Goal: Task Accomplishment & Management: Use online tool/utility

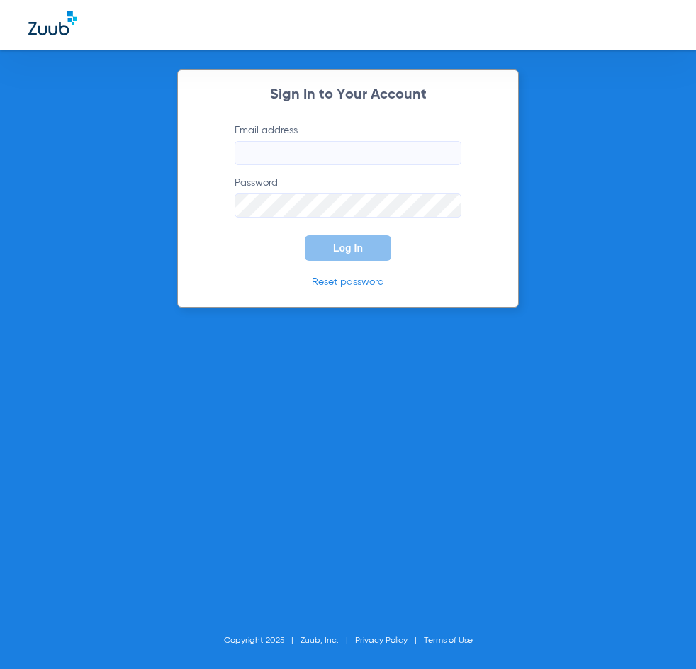
type input "[EMAIL_ADDRESS][DOMAIN_NAME]"
click at [340, 250] on span "Log In" at bounding box center [348, 248] width 30 height 11
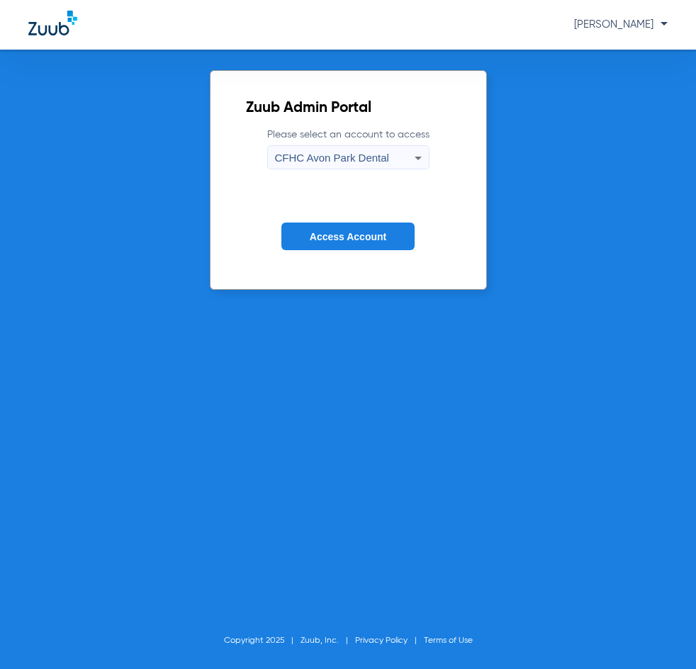
click at [354, 155] on span "CFHC Avon Park Dental" at bounding box center [332, 158] width 114 height 12
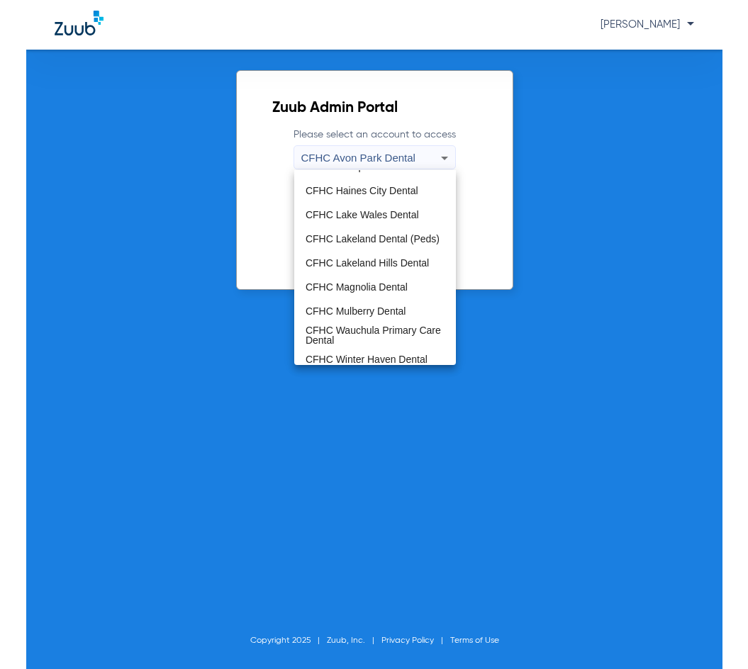
scroll to position [94, 0]
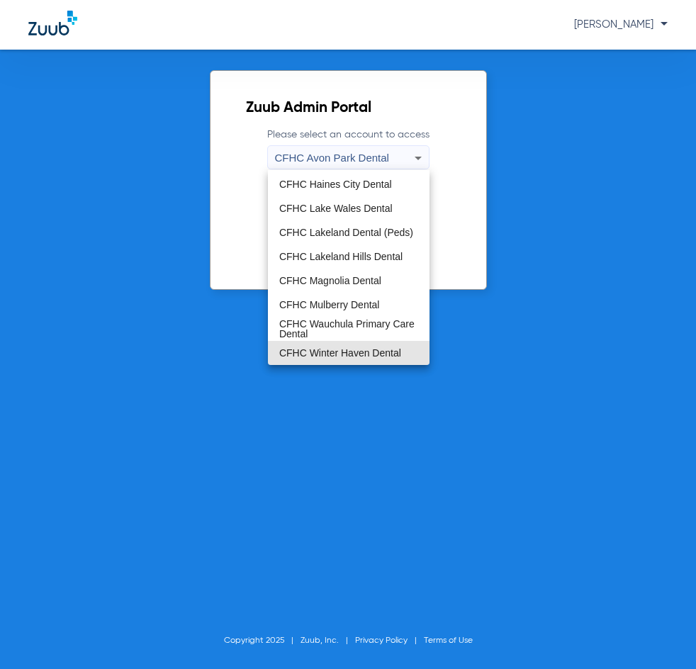
click at [355, 361] on mat-option "CFHC Winter Haven Dental" at bounding box center [349, 353] width 162 height 24
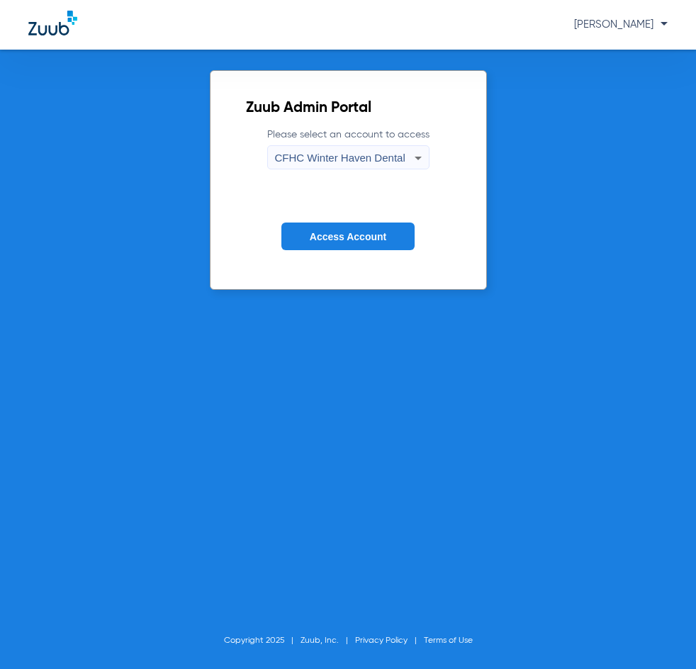
click at [342, 233] on span "Access Account" at bounding box center [348, 236] width 77 height 11
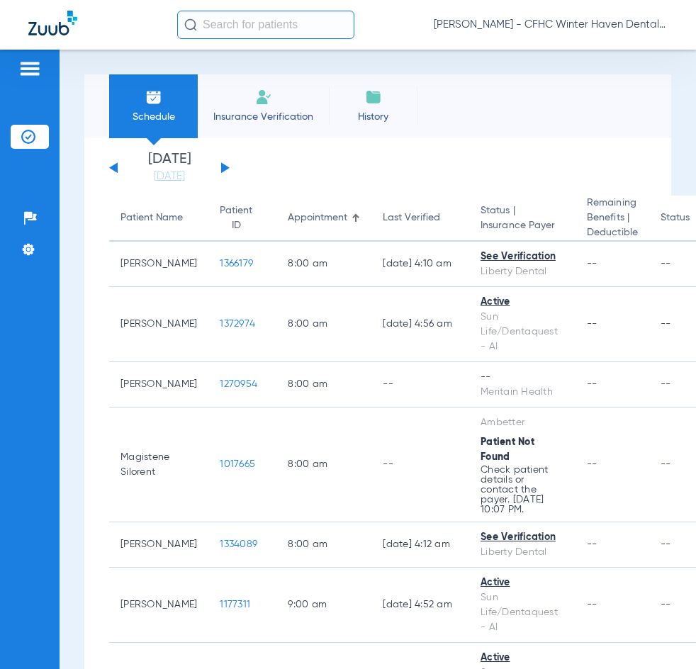
drag, startPoint x: 361, startPoint y: 147, endPoint x: 326, endPoint y: 145, distance: 34.8
click at [221, 167] on button at bounding box center [225, 167] width 9 height 11
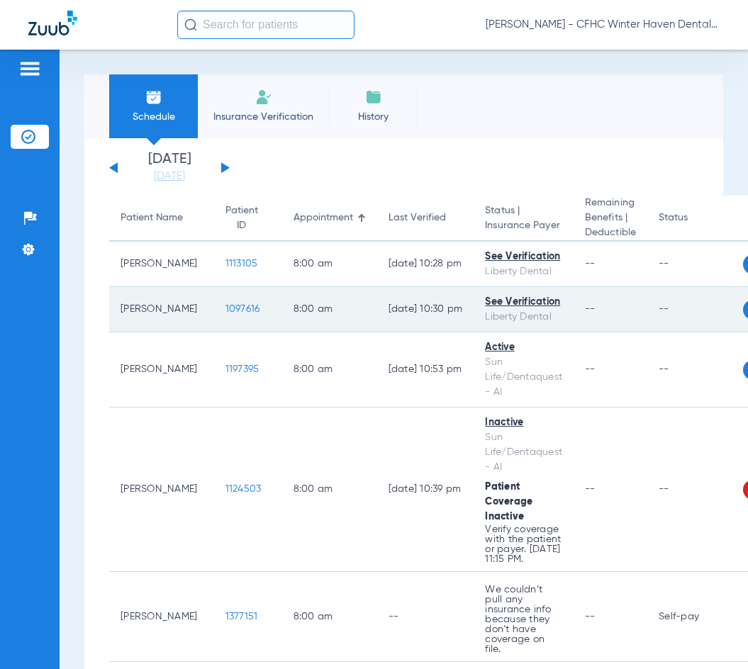
click at [226, 314] on span "1097616" at bounding box center [243, 309] width 35 height 10
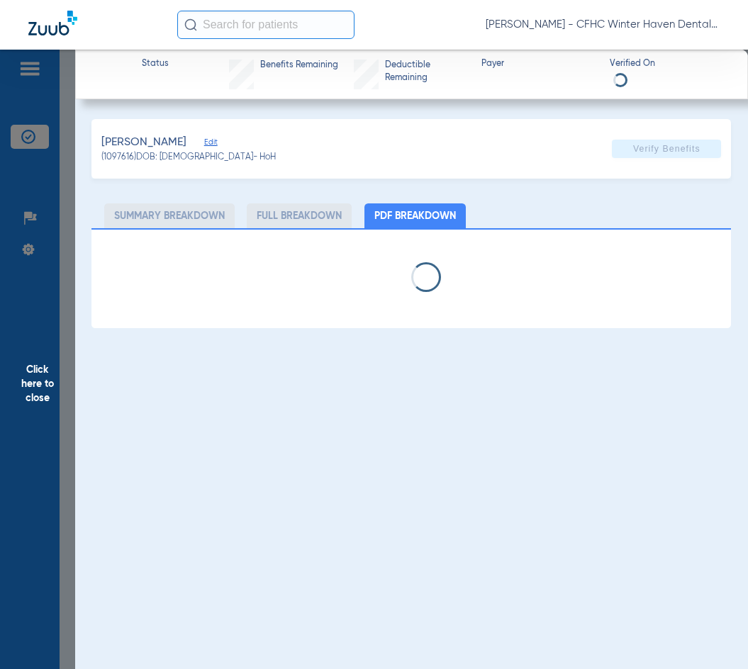
select select "page-width"
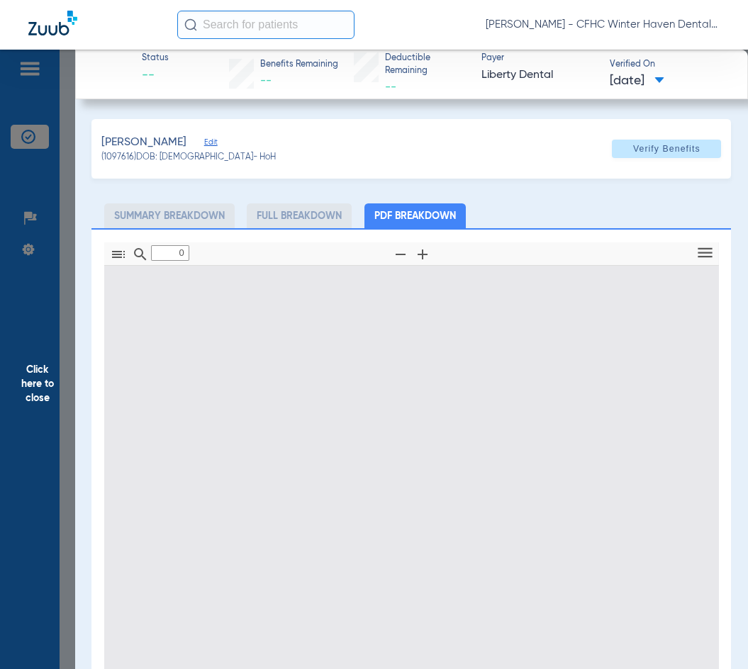
type input "1"
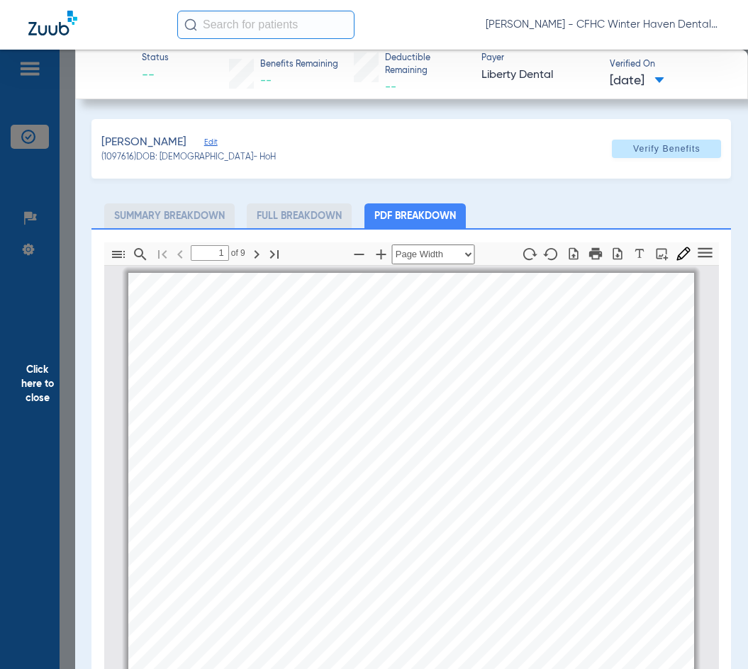
scroll to position [7, 0]
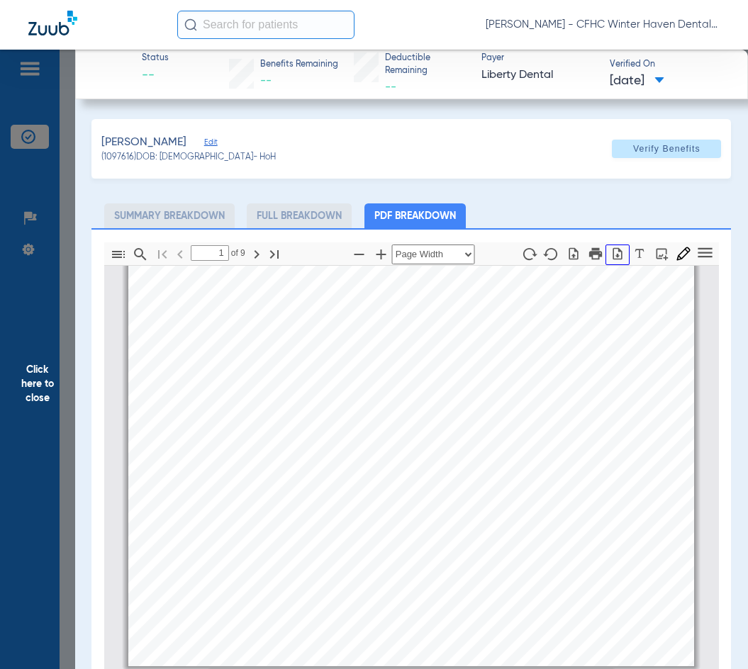
click at [606, 260] on button "button" at bounding box center [618, 255] width 24 height 21
click at [38, 377] on span "Click here to close" at bounding box center [37, 384] width 75 height 669
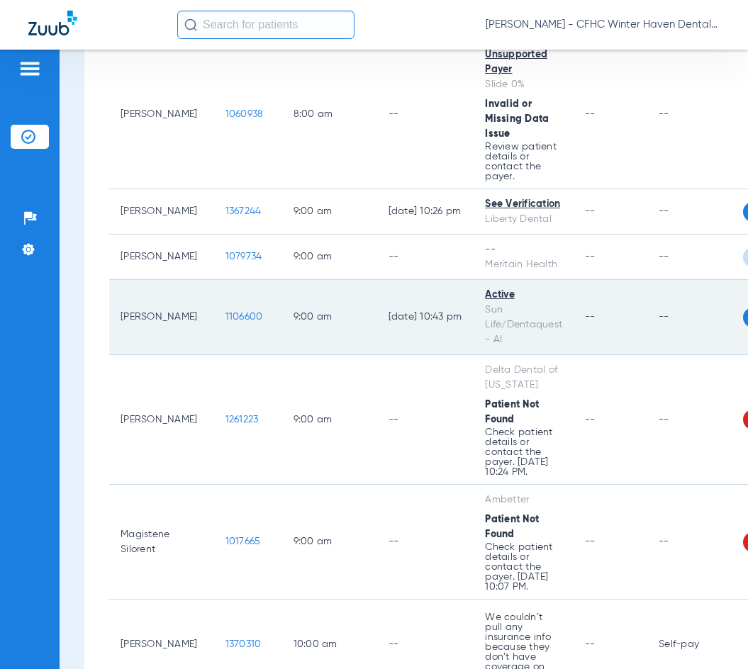
scroll to position [638, 0]
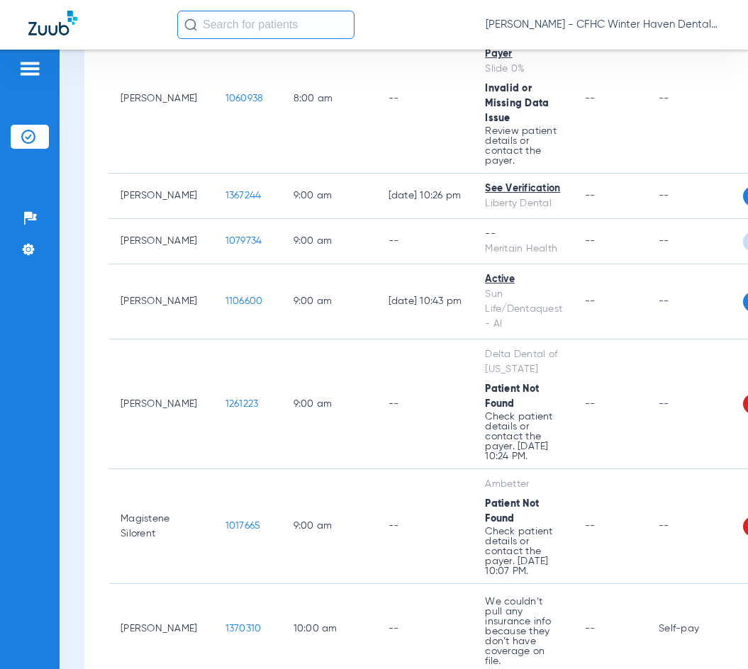
drag, startPoint x: 60, startPoint y: 535, endPoint x: 77, endPoint y: 526, distance: 18.7
click at [61, 535] on div "Schedule Insurance Verification History Last Appt. Sync Time: [DATE] - 02:42 PM…" at bounding box center [404, 360] width 689 height 620
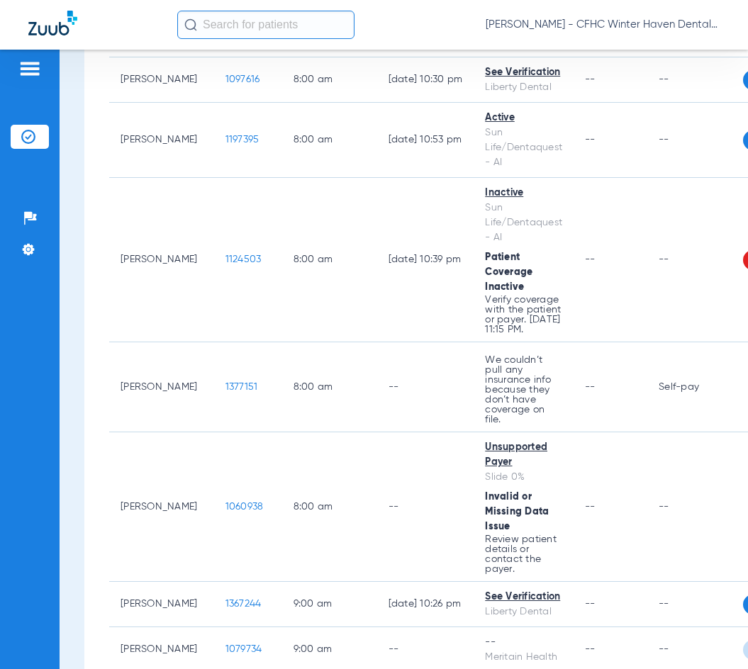
scroll to position [0, 0]
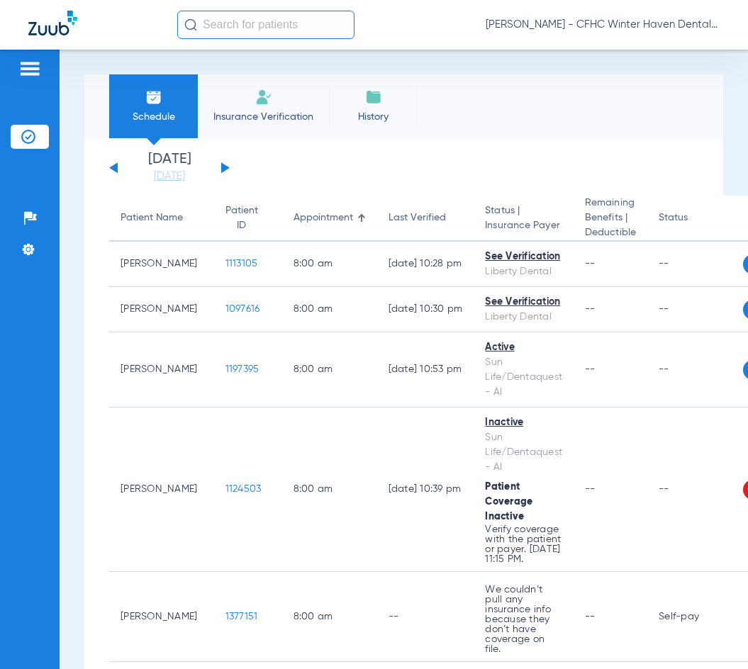
click at [110, 165] on div "[DATE] [DATE] [DATE] [DATE] [DATE] [DATE] [DATE] [DATE] [DATE] [DATE] [DATE] [D…" at bounding box center [169, 167] width 121 height 31
click at [110, 164] on div "[DATE] [DATE] [DATE] [DATE] [DATE] [DATE] [DATE] [DATE] [DATE] [DATE] [DATE] [D…" at bounding box center [169, 167] width 121 height 31
click at [116, 170] on button at bounding box center [113, 167] width 9 height 11
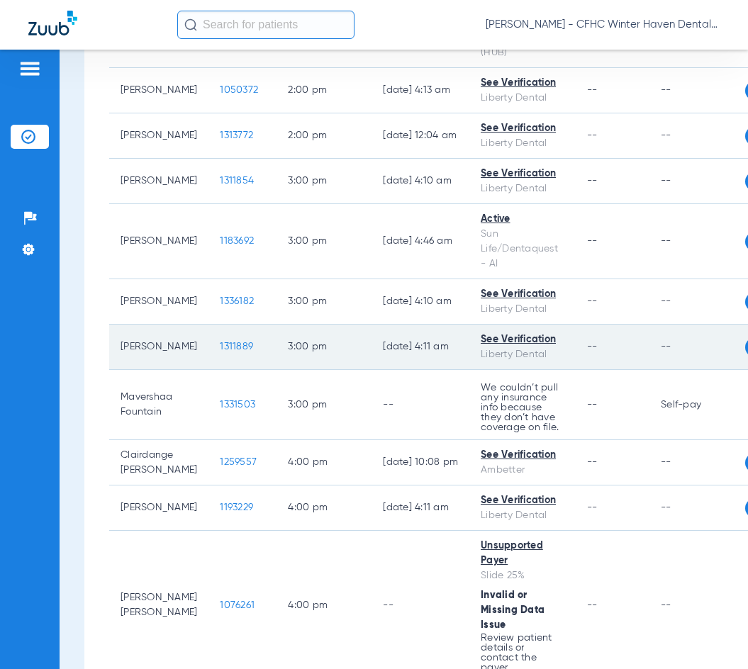
scroll to position [1489, 0]
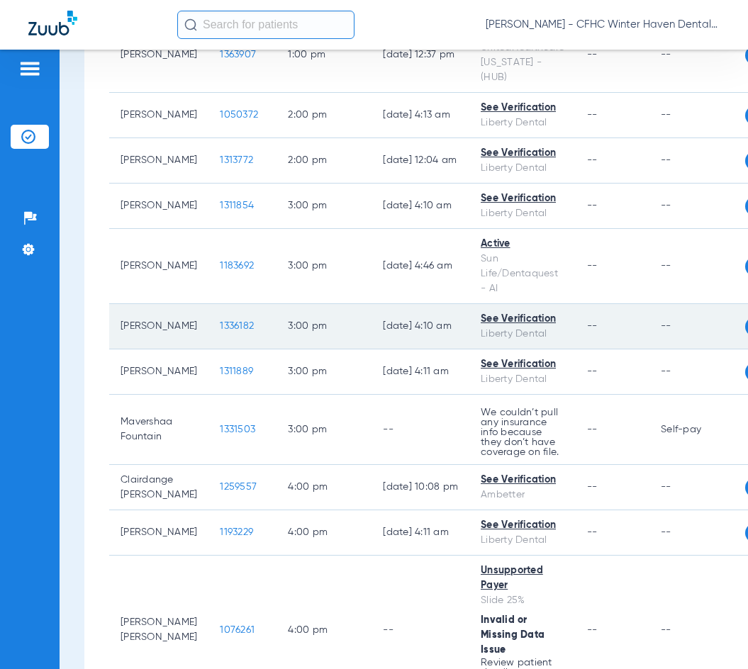
click at [220, 331] on span "1336182" at bounding box center [237, 326] width 34 height 10
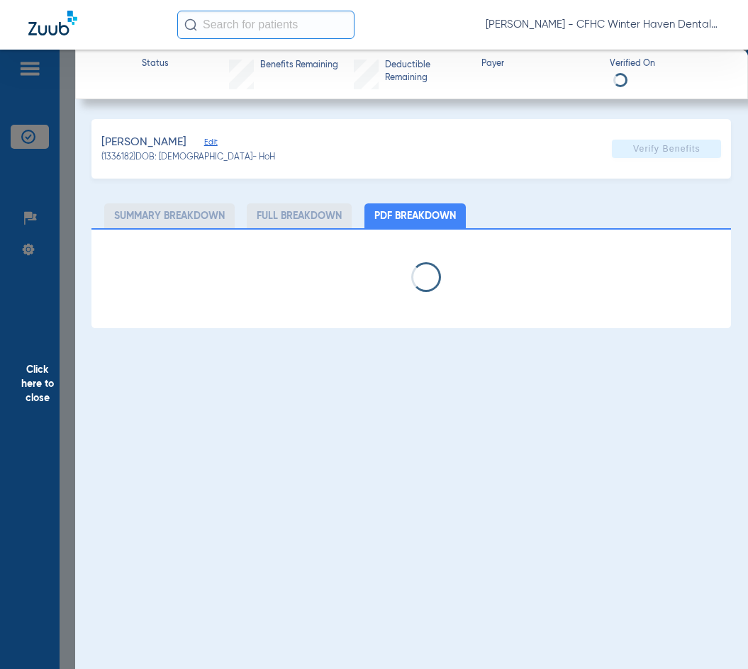
select select "page-width"
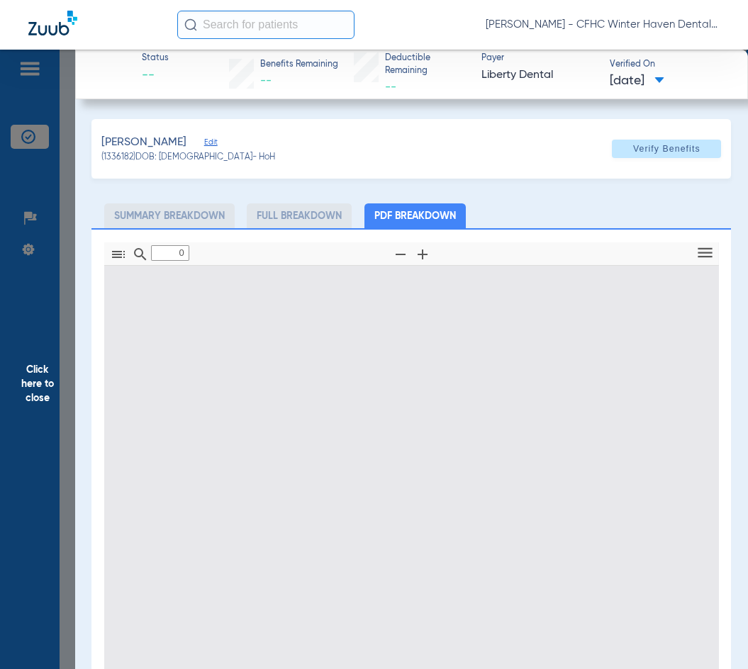
type input "1"
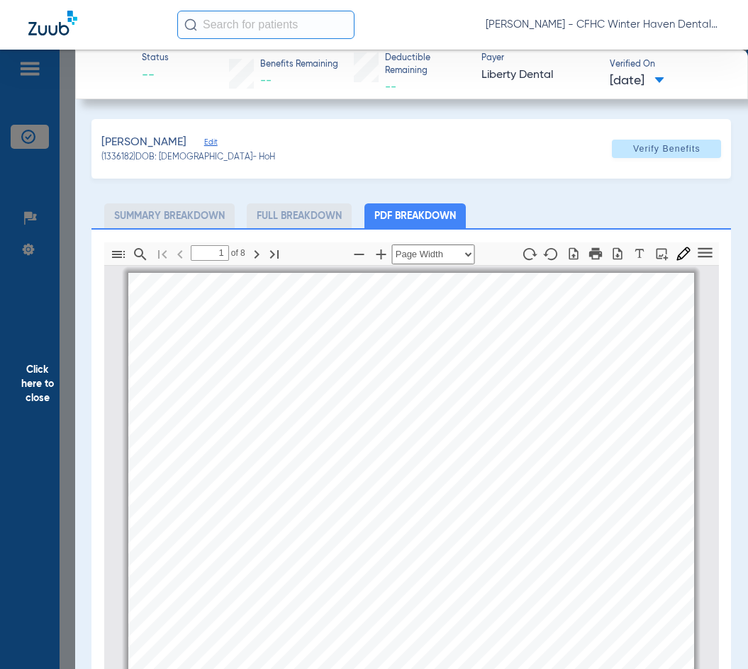
scroll to position [7, 0]
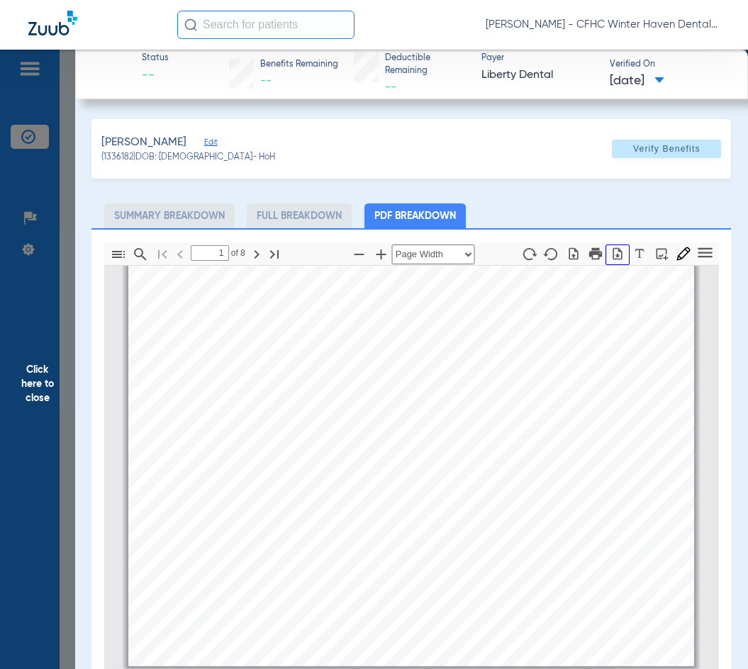
click at [611, 252] on icon "button" at bounding box center [618, 254] width 14 height 14
drag, startPoint x: 32, startPoint y: 391, endPoint x: 32, endPoint y: 381, distance: 10.6
click at [32, 384] on span "Click here to close" at bounding box center [37, 384] width 75 height 669
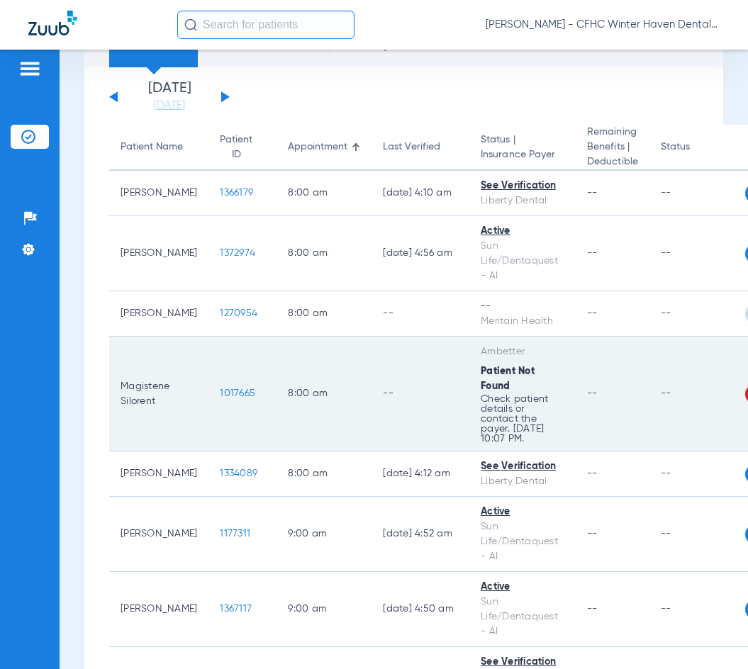
scroll to position [0, 0]
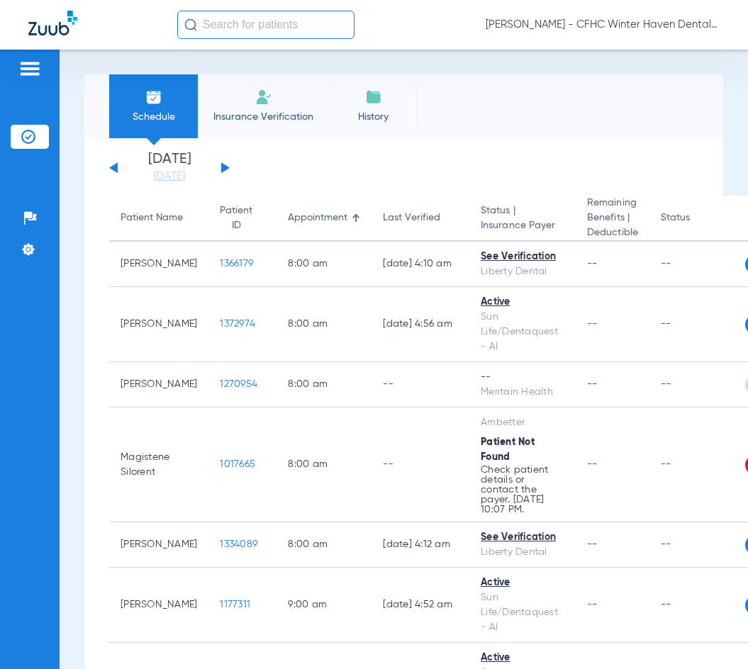
click at [223, 164] on div "[DATE] [DATE] [DATE] [DATE] [DATE] [DATE] [DATE] [DATE] [DATE] [DATE] [DATE] [D…" at bounding box center [169, 167] width 121 height 31
click at [223, 167] on button at bounding box center [225, 167] width 9 height 11
